Goal: Complete application form: Complete application form

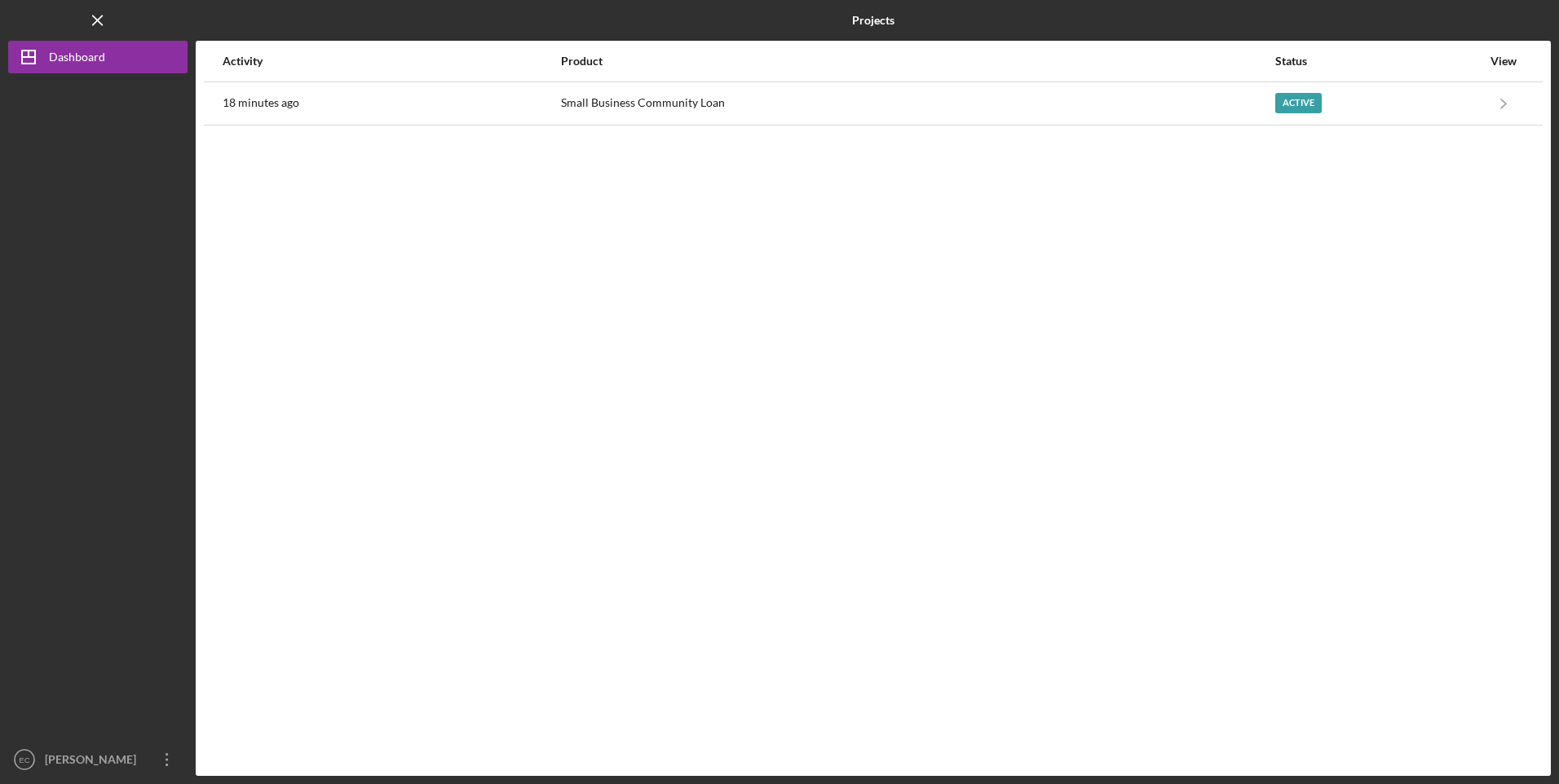
click at [850, 104] on div "Small Business Community Loan" at bounding box center [917, 103] width 713 height 41
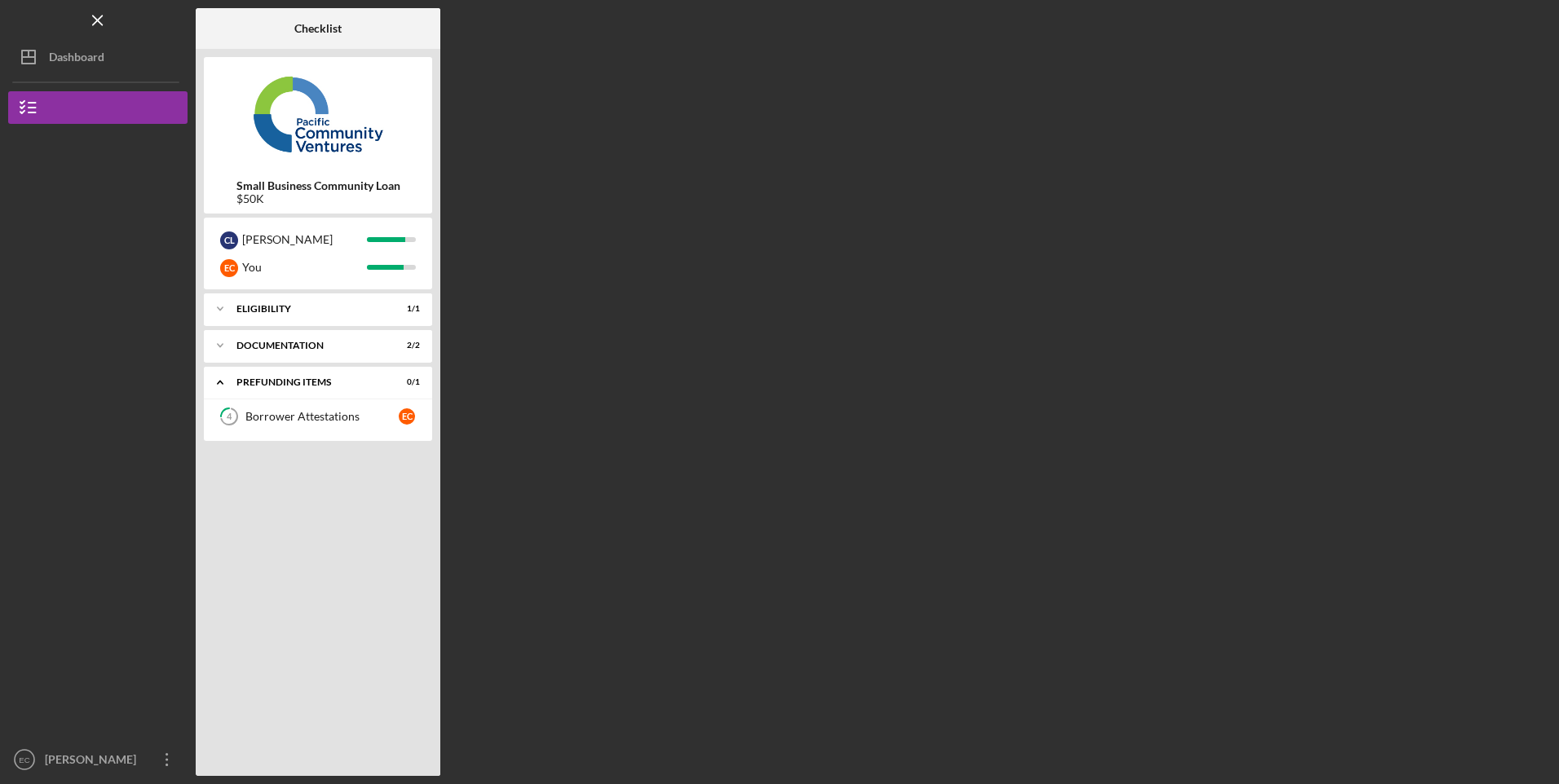
click at [310, 425] on link "4 Borrower Attestations E C" at bounding box center [318, 416] width 212 height 33
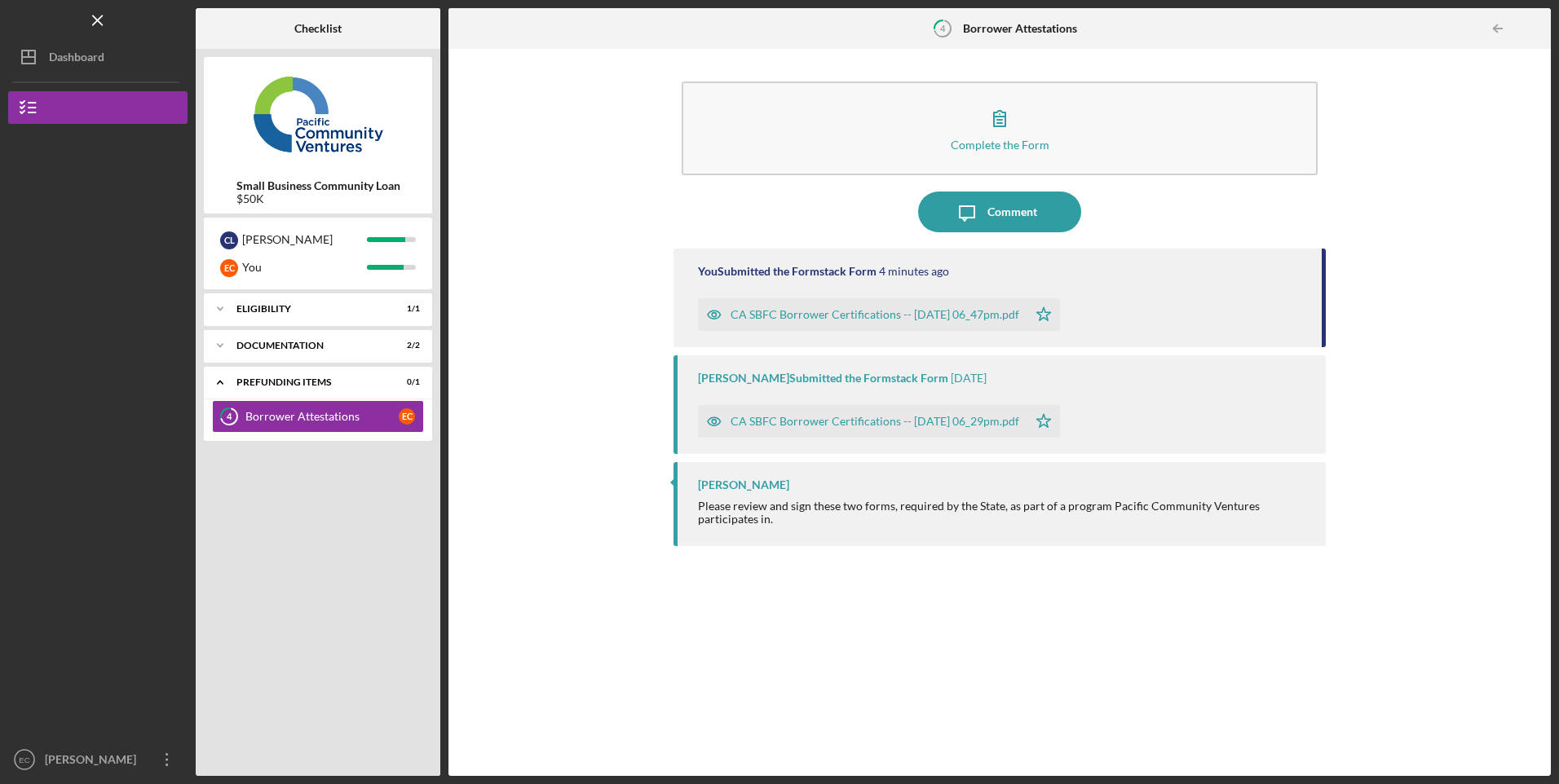
click at [798, 316] on div "CA SBFC Borrower Certifications -- [DATE] 06_47pm.pdf" at bounding box center [874, 315] width 288 height 13
click at [81, 755] on div "[PERSON_NAME]" at bounding box center [94, 761] width 106 height 37
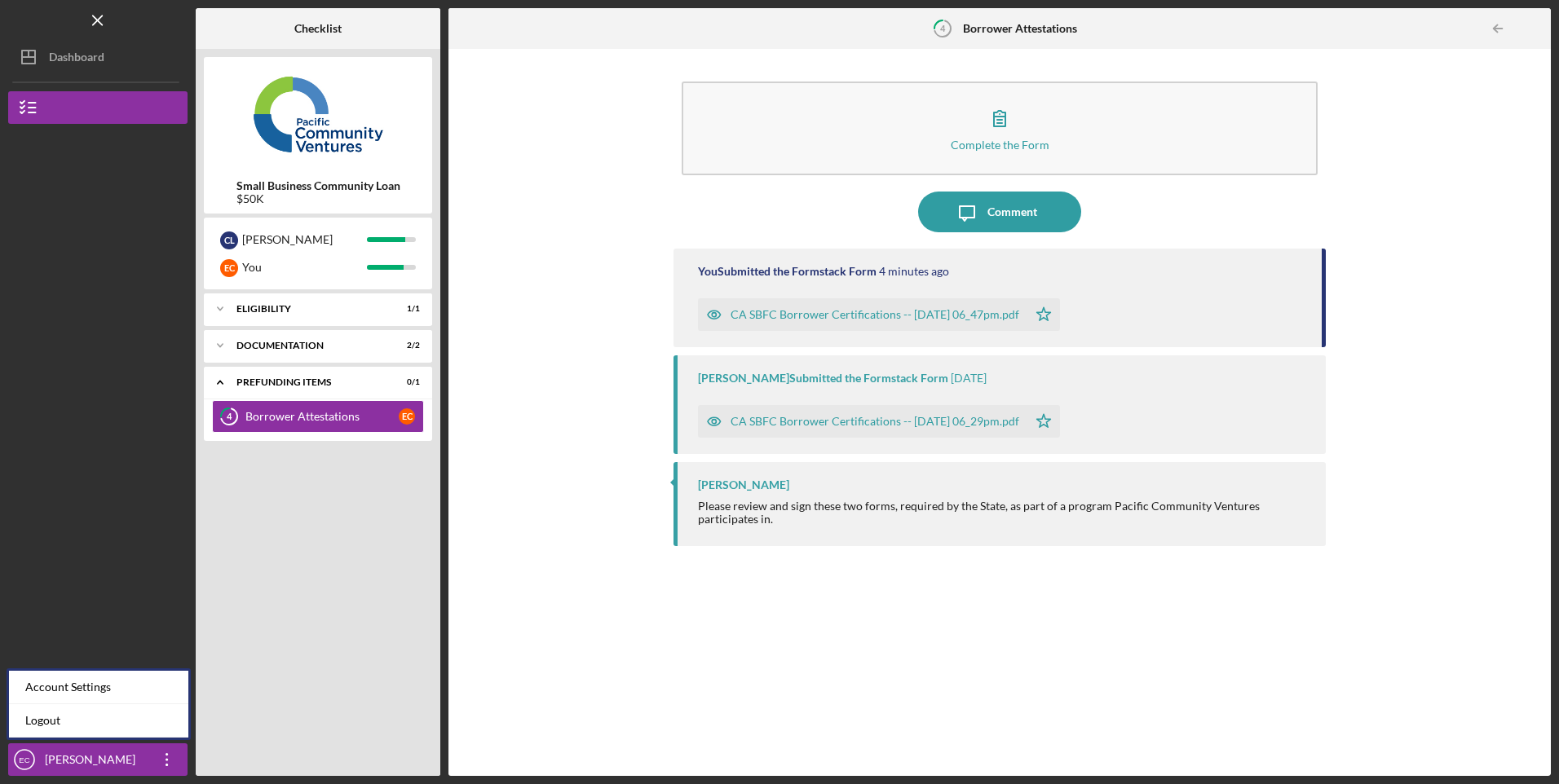
click at [52, 731] on link "Logout" at bounding box center [99, 721] width 180 height 33
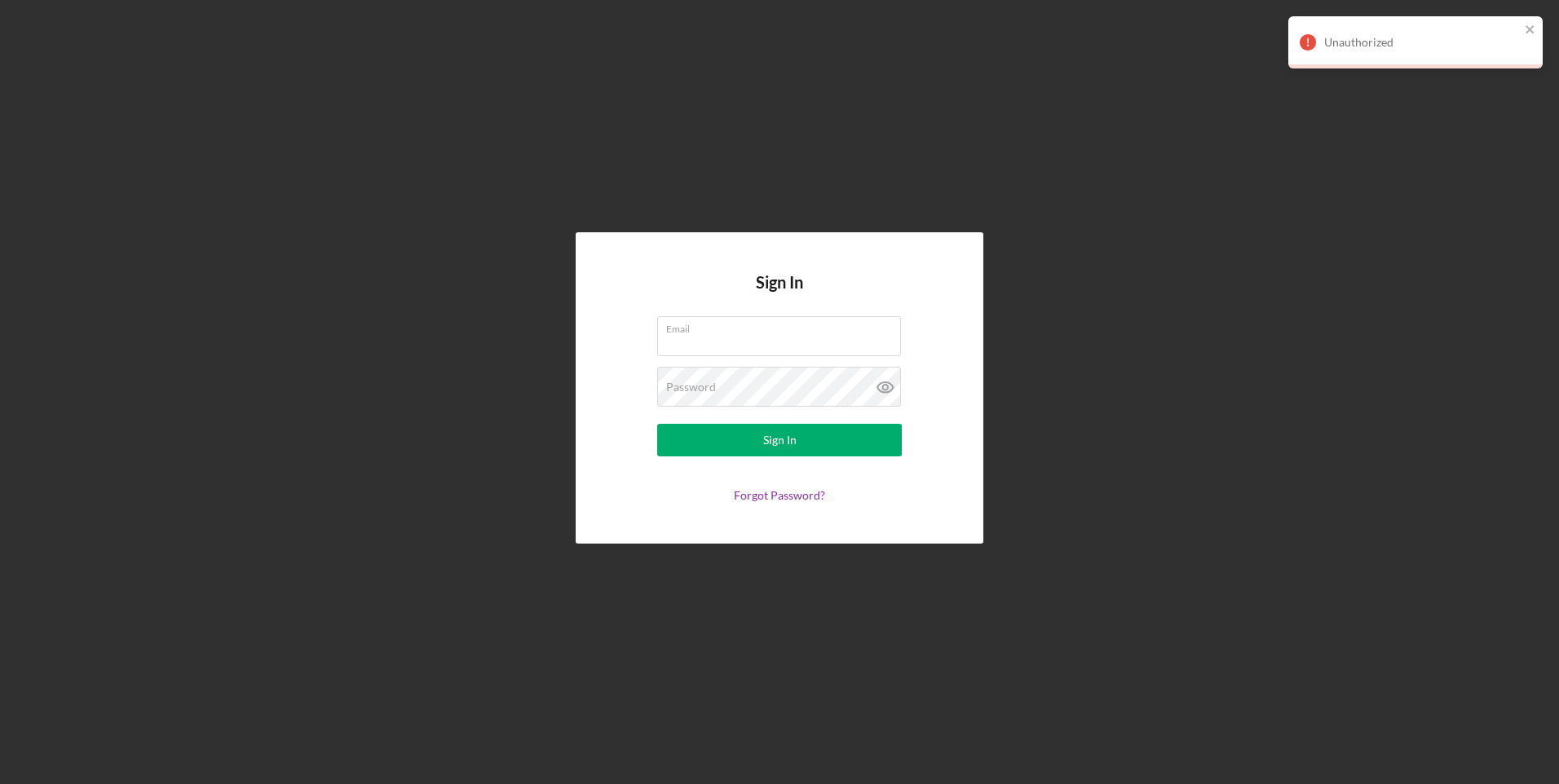
type input "[EMAIL_ADDRESS][DOMAIN_NAME]"
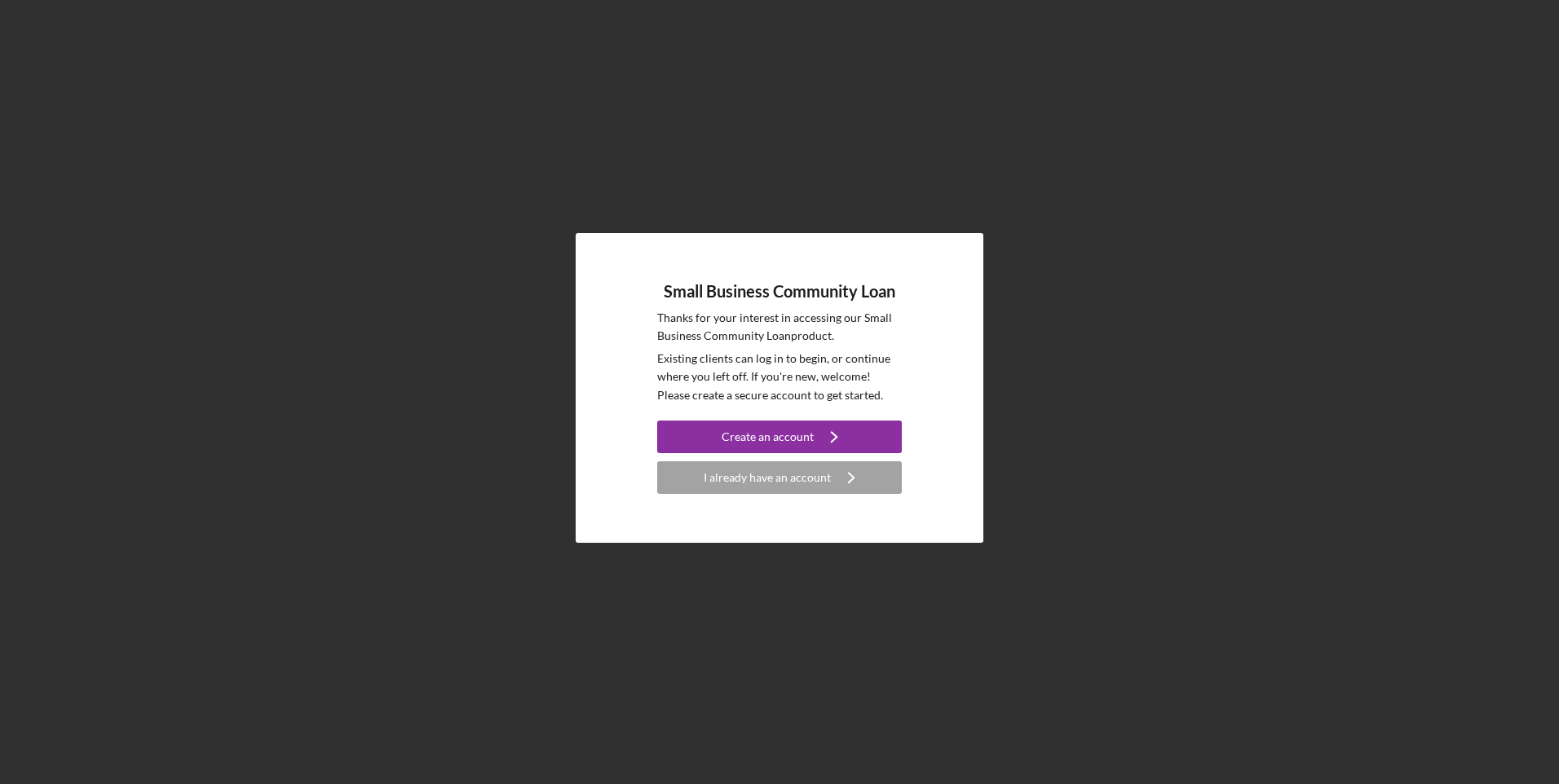
click at [762, 488] on div "I already have an account" at bounding box center [767, 477] width 127 height 33
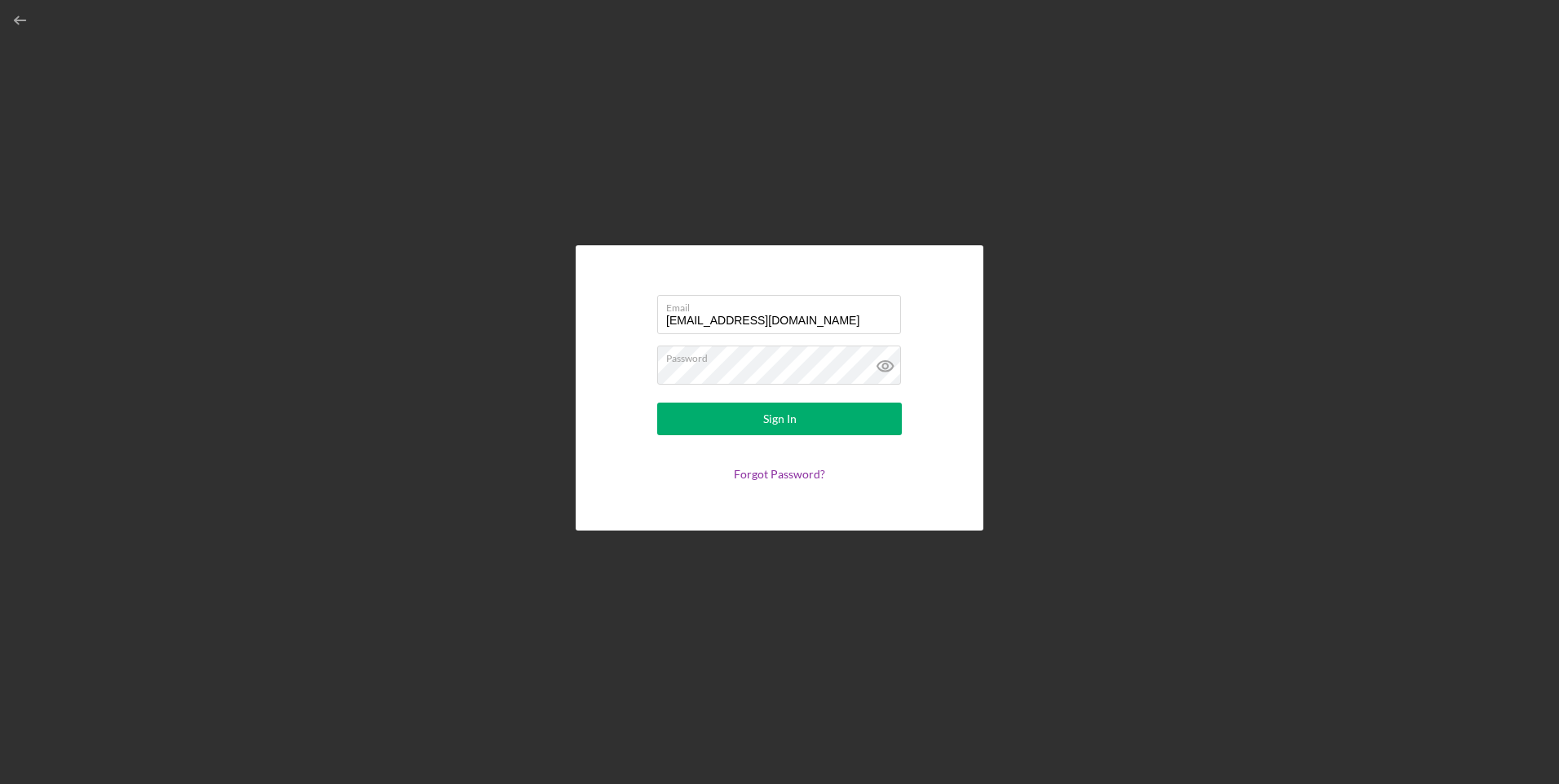
click at [751, 323] on input "[EMAIL_ADDRESS][DOMAIN_NAME]" at bounding box center [779, 314] width 244 height 39
type input "CELOPEZ1313@ICLOUD.COM"
click at [723, 415] on button "Sign In" at bounding box center [779, 419] width 245 height 33
